Goal: Register for event/course

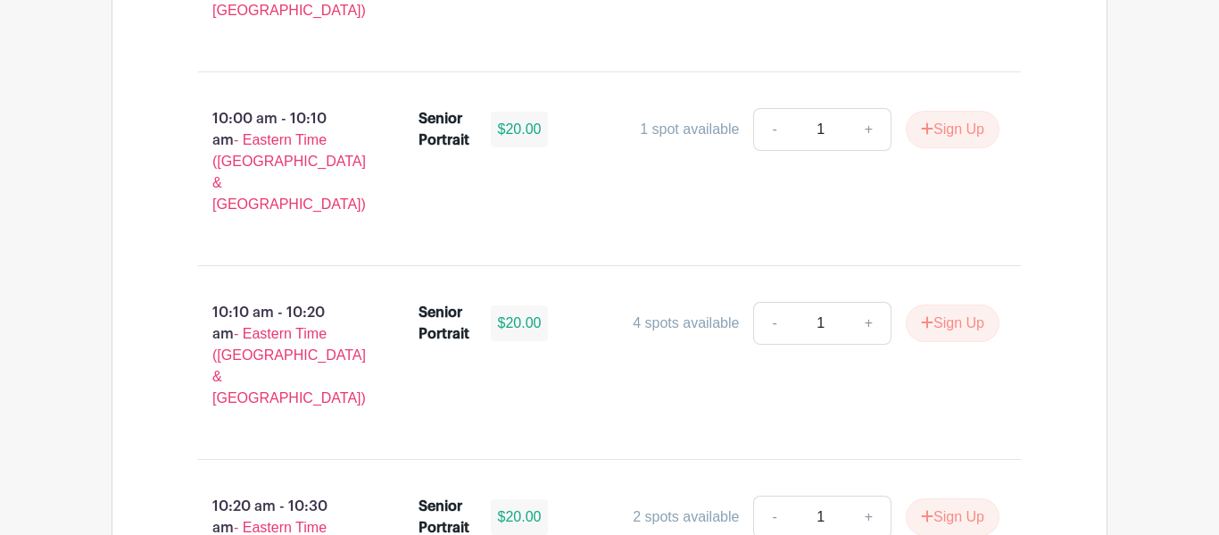
scroll to position [2471, 0]
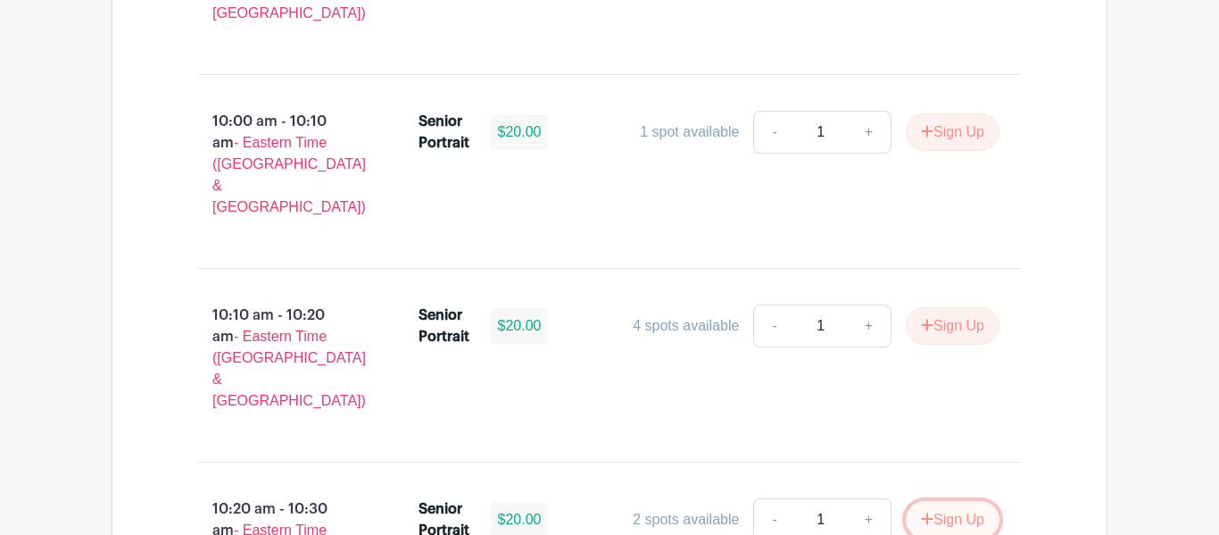
click at [921, 511] on icon "submit" at bounding box center [927, 518] width 12 height 14
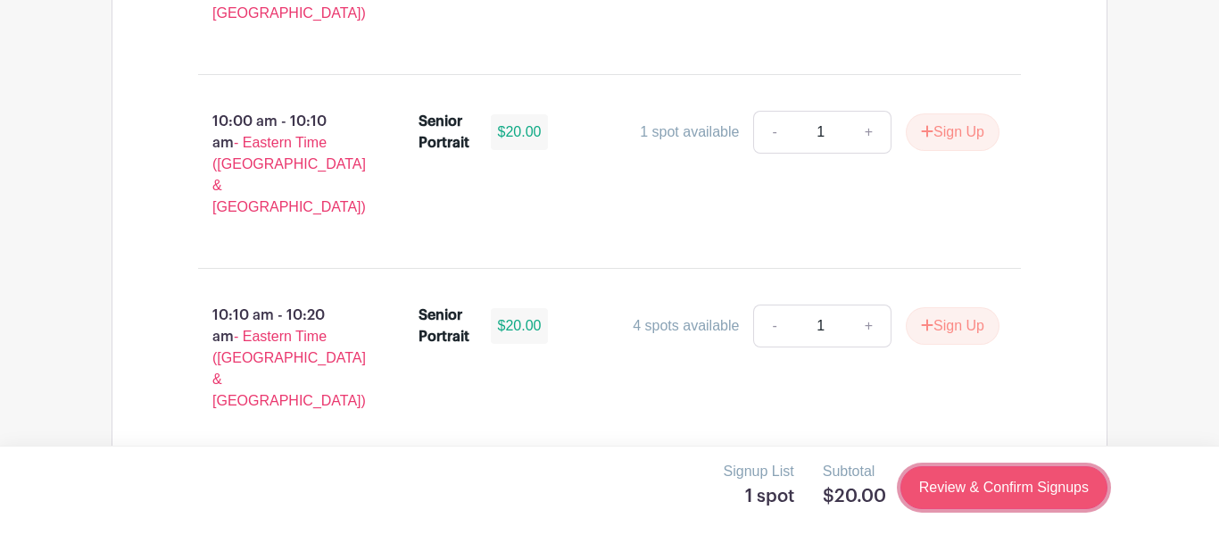
click at [984, 495] on link "Review & Confirm Signups" at bounding box center [1003, 487] width 207 height 43
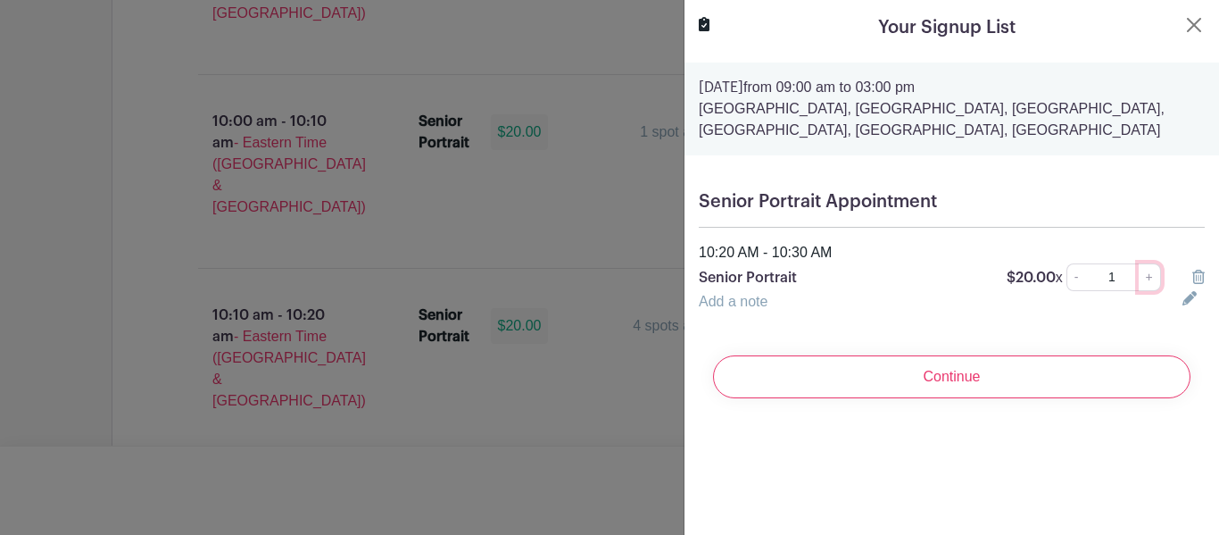
click at [1149, 282] on link "+" at bounding box center [1150, 277] width 22 height 28
type input "2"
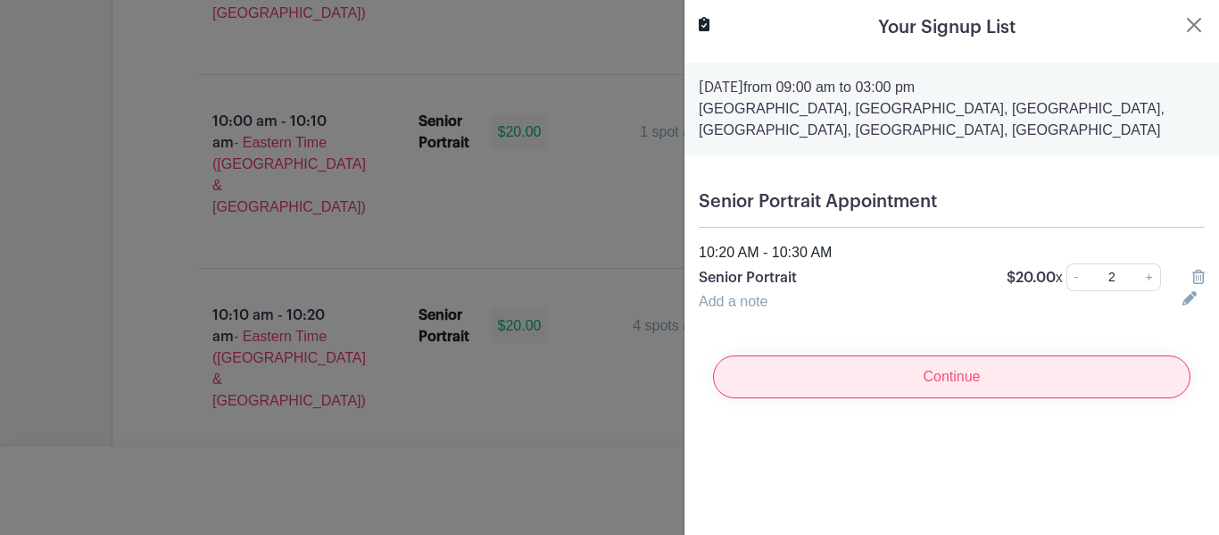
click at [1011, 370] on input "Continue" at bounding box center [951, 376] width 477 height 43
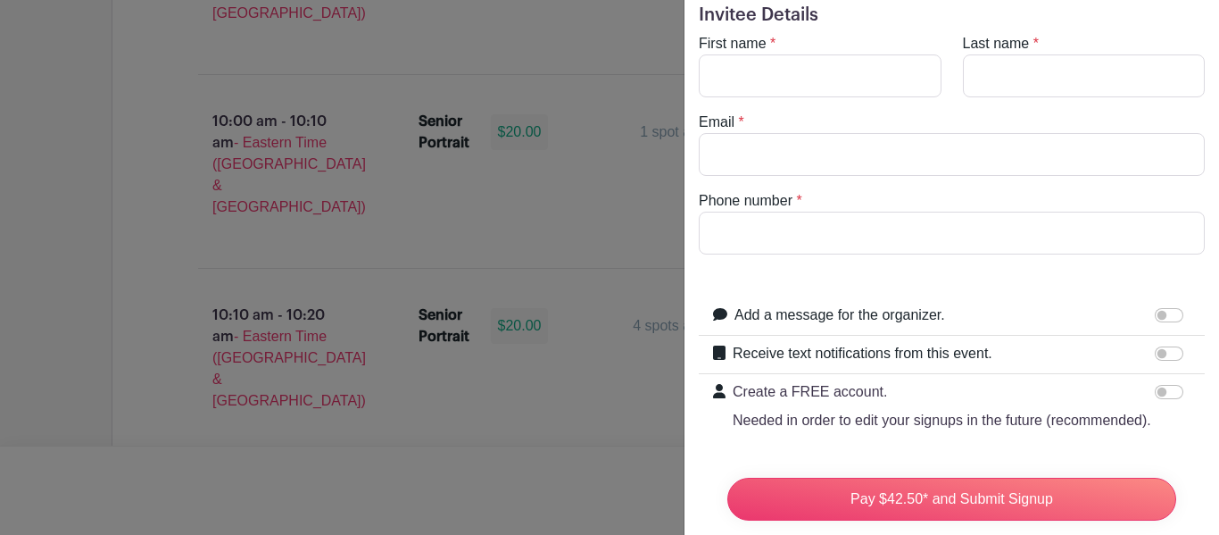
scroll to position [0, 0]
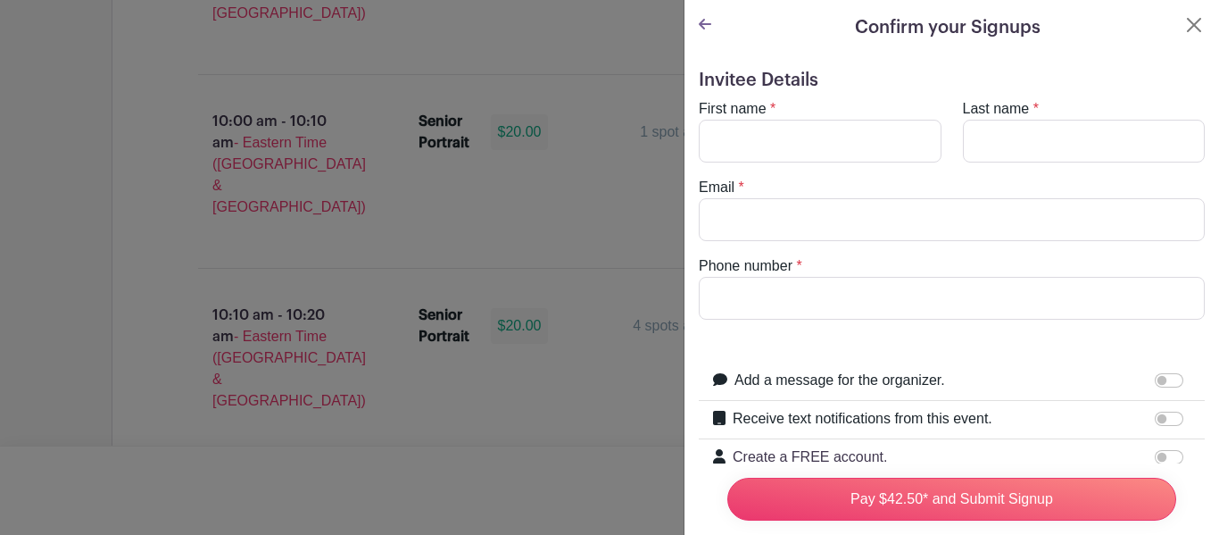
click at [709, 29] on icon at bounding box center [705, 24] width 12 height 14
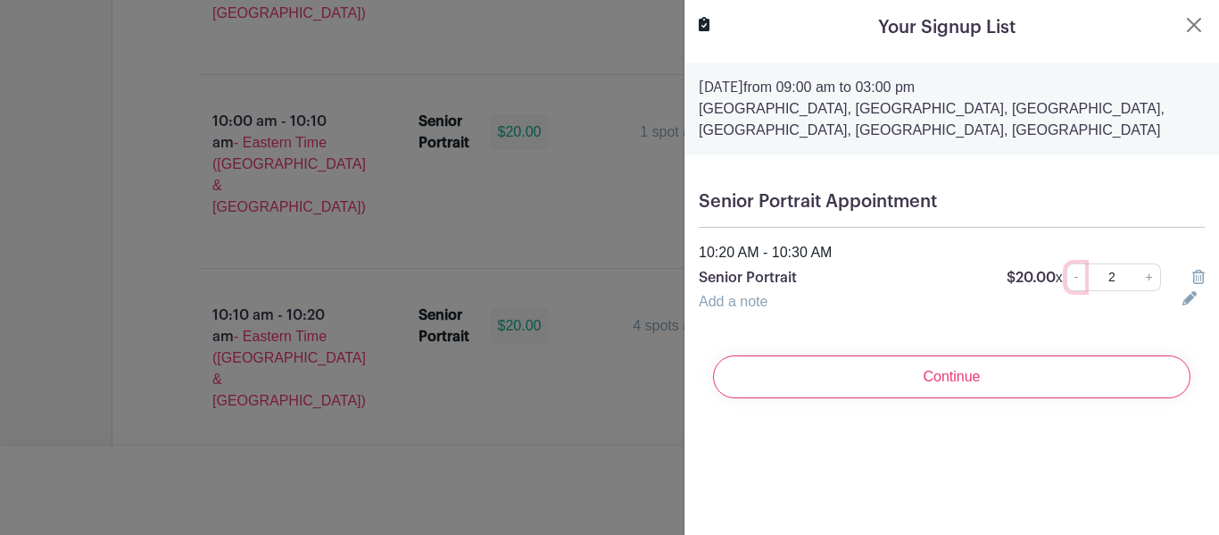
click at [1081, 272] on link "-" at bounding box center [1076, 277] width 20 height 28
type input "1"
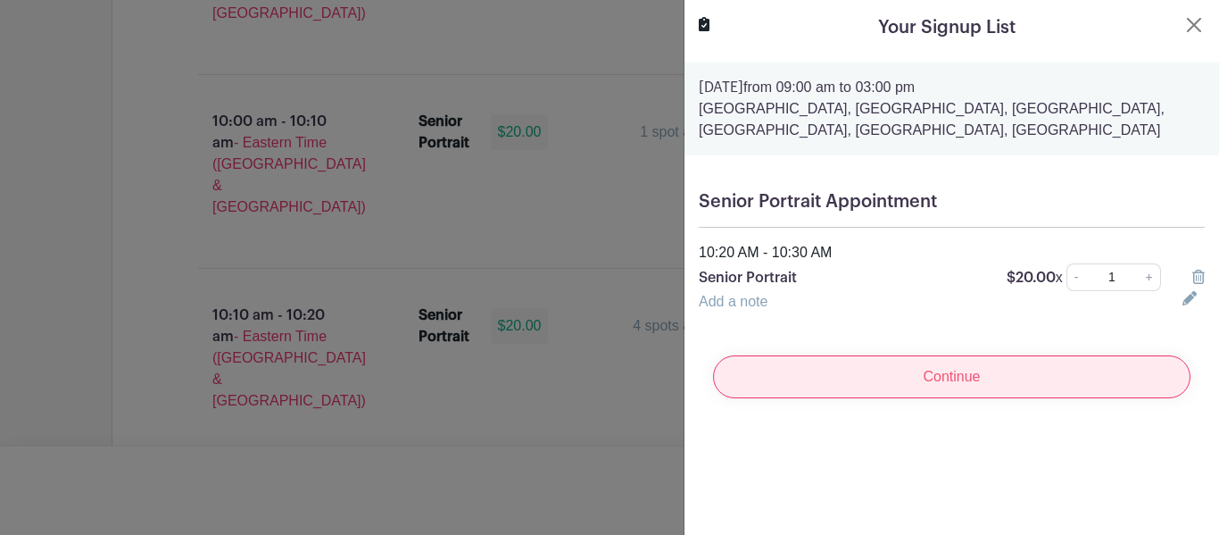
click at [1067, 367] on input "Continue" at bounding box center [951, 376] width 477 height 43
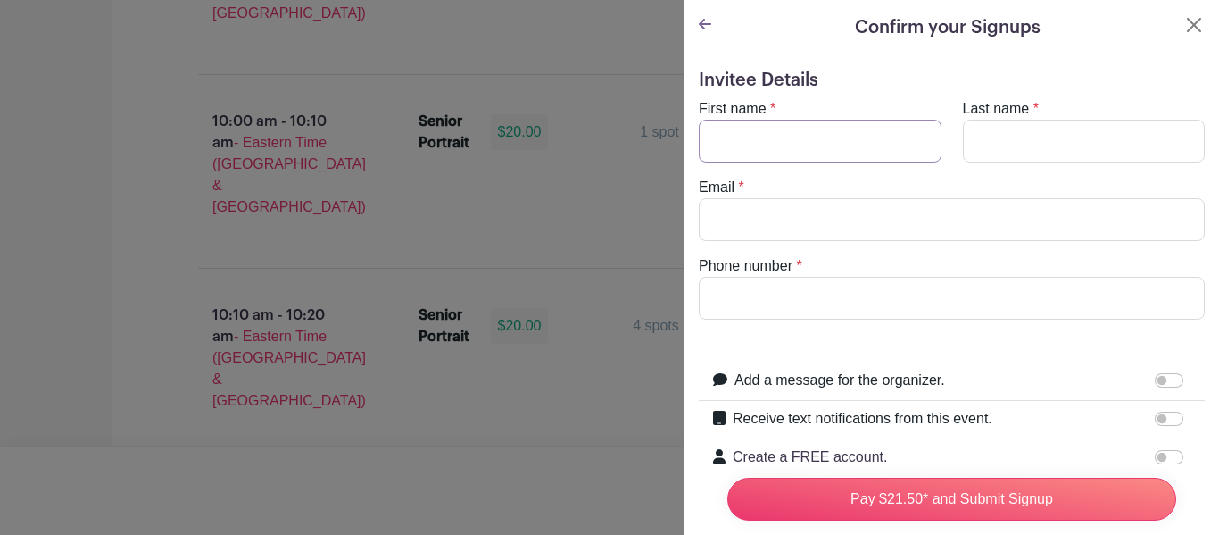
click at [834, 136] on input "First name" at bounding box center [820, 141] width 243 height 43
type input "[PERSON_NAME]"
click at [1033, 145] on input "Last name" at bounding box center [1084, 141] width 243 height 43
type input "[PERSON_NAME]"
click at [1035, 202] on input "Email" at bounding box center [952, 219] width 506 height 43
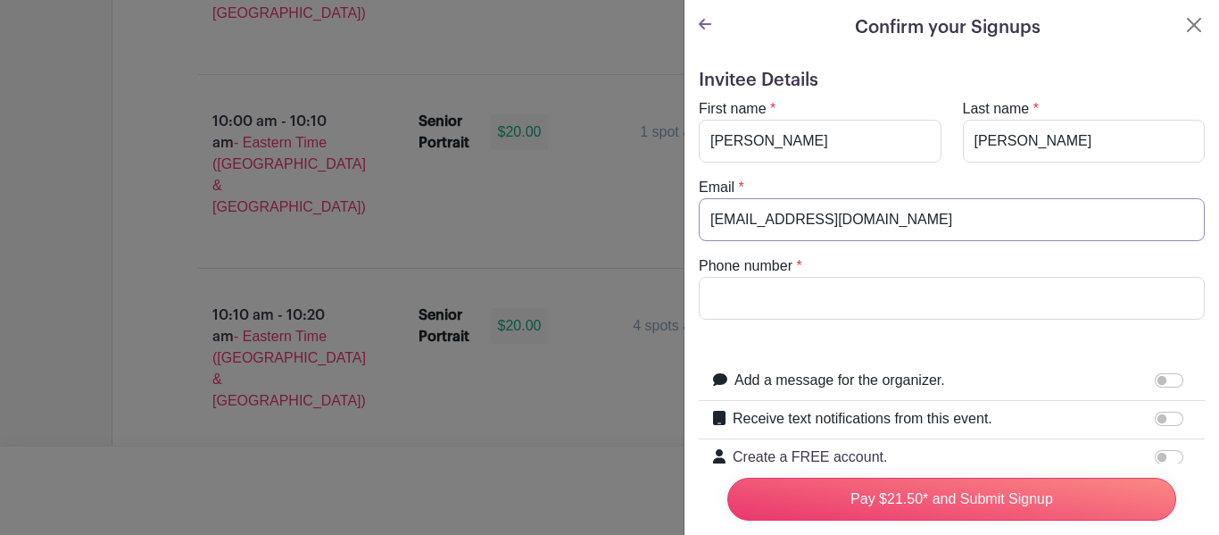
click at [718, 221] on input "[EMAIL_ADDRESS][DOMAIN_NAME]" at bounding box center [952, 219] width 506 height 43
type input "[EMAIL_ADDRESS][DOMAIN_NAME]"
click at [733, 286] on input "Phone number" at bounding box center [952, 298] width 506 height 43
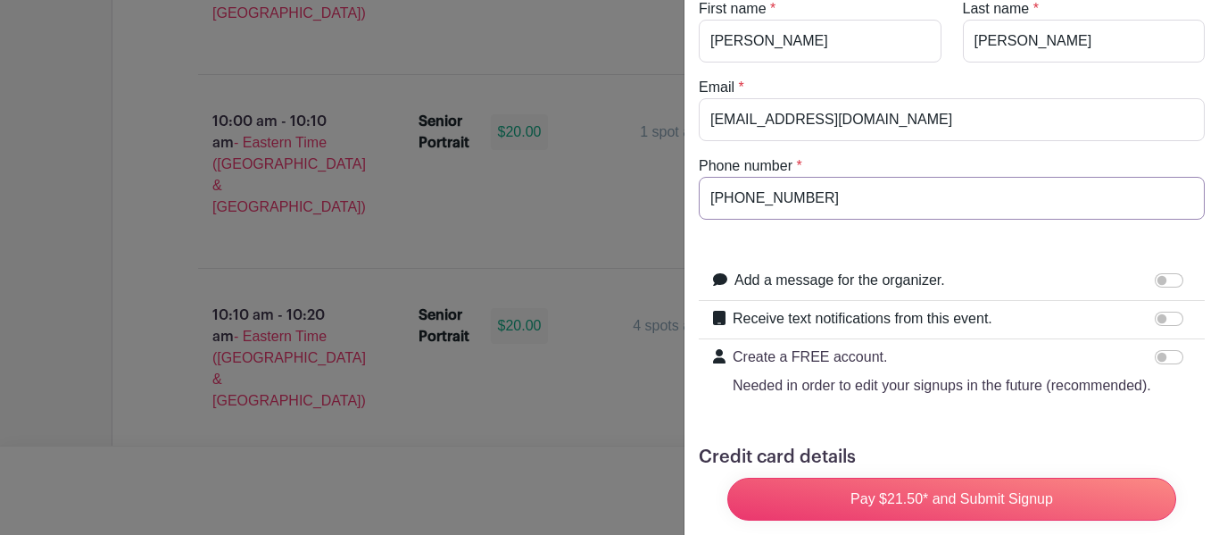
scroll to position [102, 0]
type input "[PHONE_NUMBER]"
click at [1168, 322] on input "Receive text notifications from this event." at bounding box center [1169, 317] width 29 height 14
checkbox input "true"
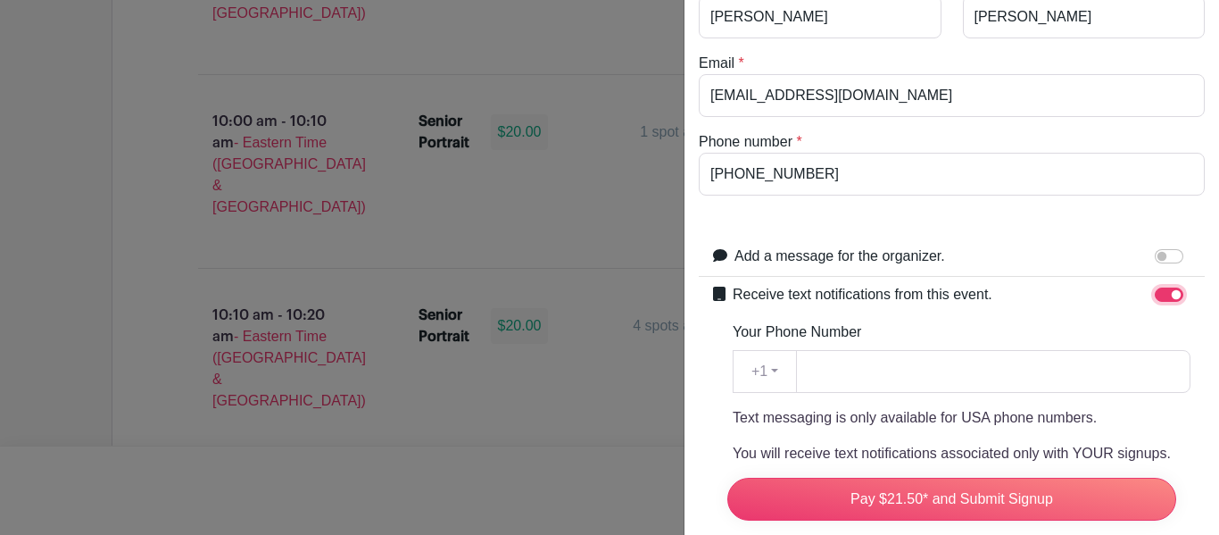
scroll to position [126, 0]
click at [1022, 365] on input "Your Phone Number" at bounding box center [993, 369] width 394 height 43
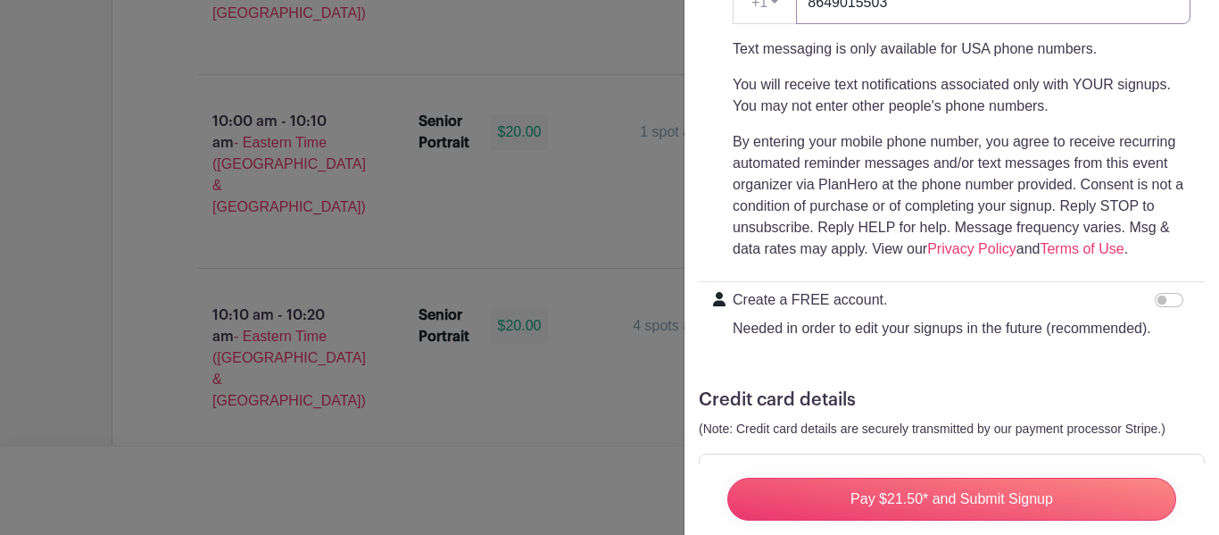
scroll to position [564, 0]
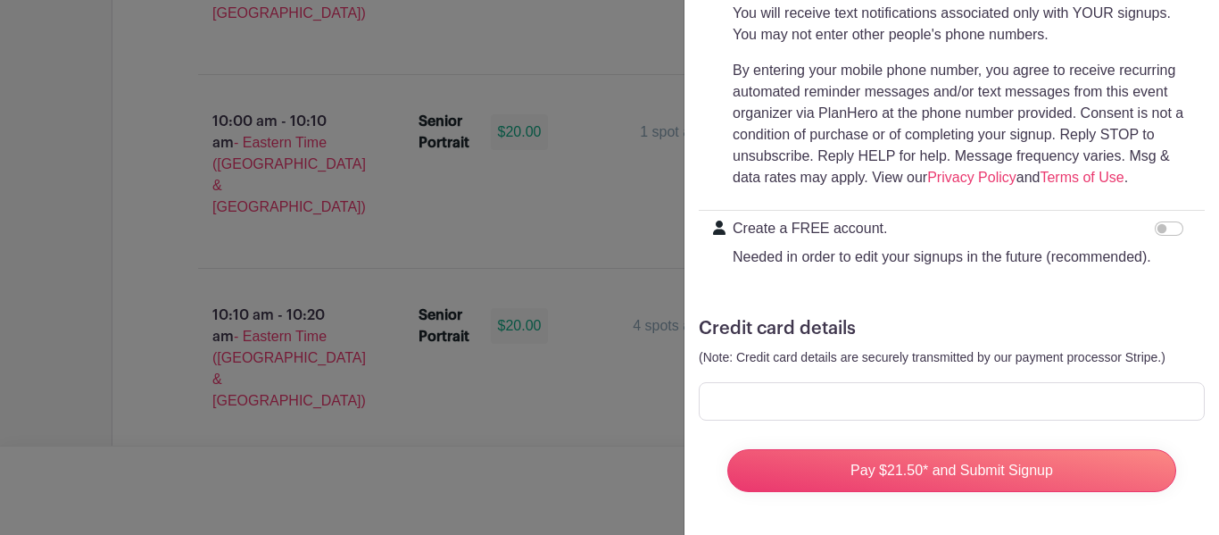
type input "8649015503"
click at [885, 390] on div at bounding box center [952, 401] width 506 height 38
click at [580, 331] on div at bounding box center [609, 267] width 1219 height 535
